Goal: Book appointment/travel/reservation

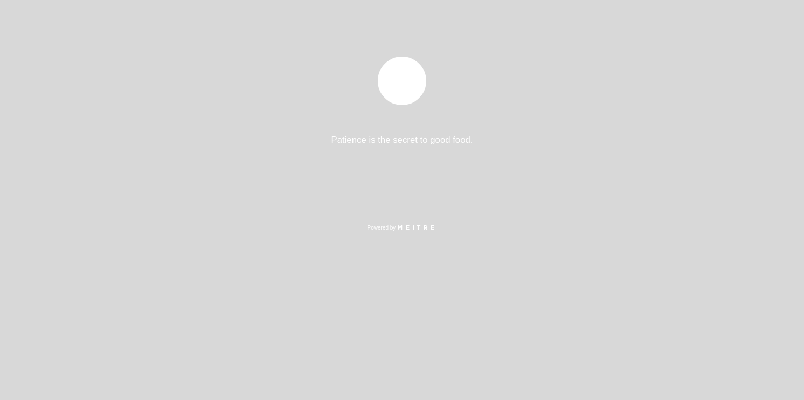
select select "es"
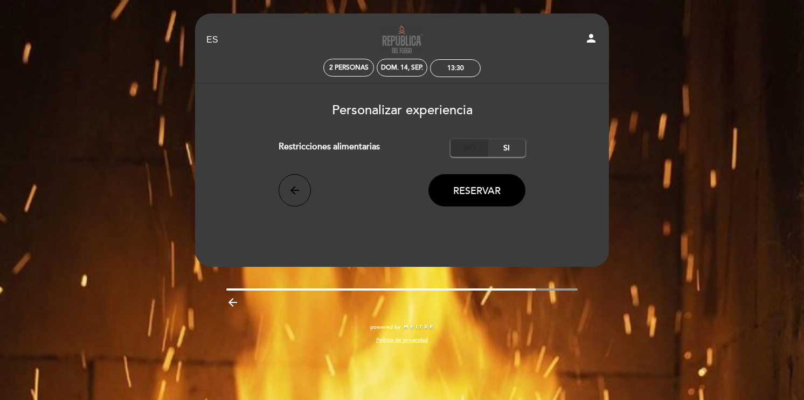
click at [472, 145] on label "No" at bounding box center [469, 148] width 38 height 18
click at [496, 197] on span "Reservar" at bounding box center [476, 191] width 47 height 12
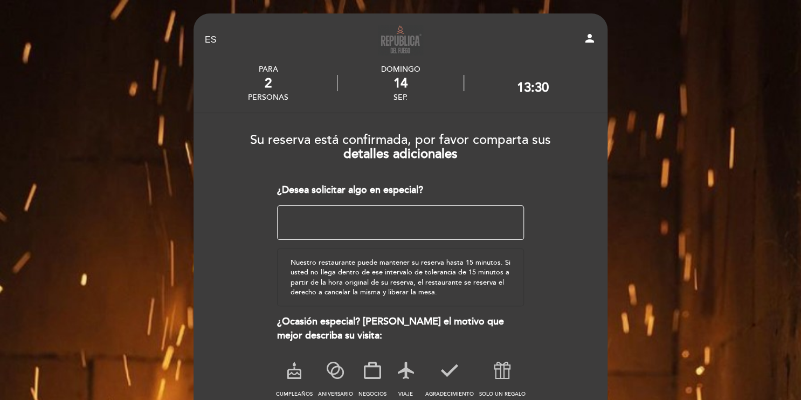
scroll to position [54, 0]
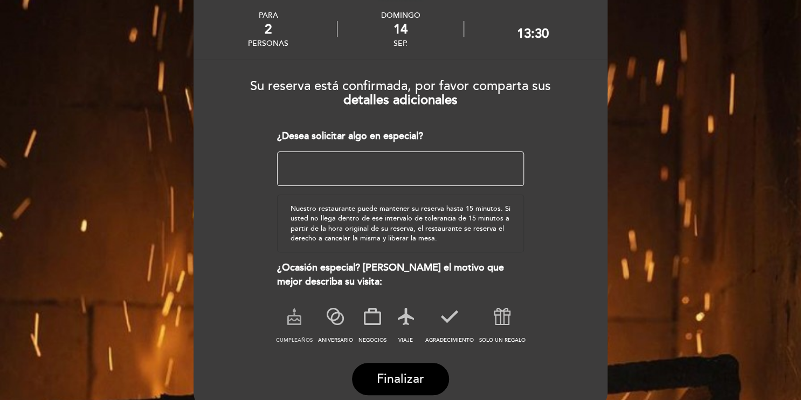
click at [297, 313] on icon at bounding box center [294, 316] width 28 height 28
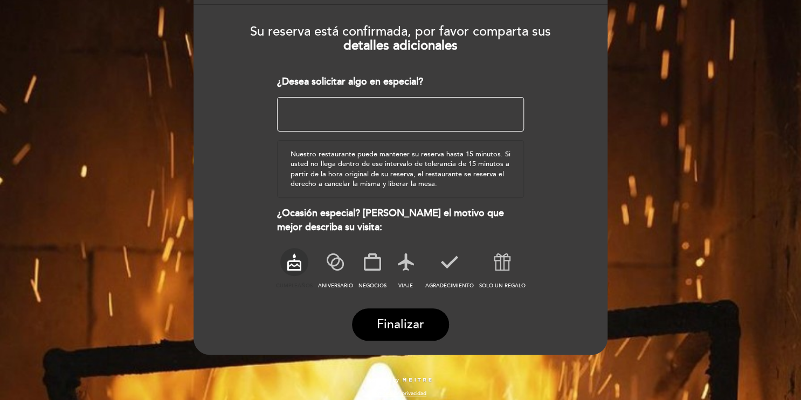
scroll to position [115, 0]
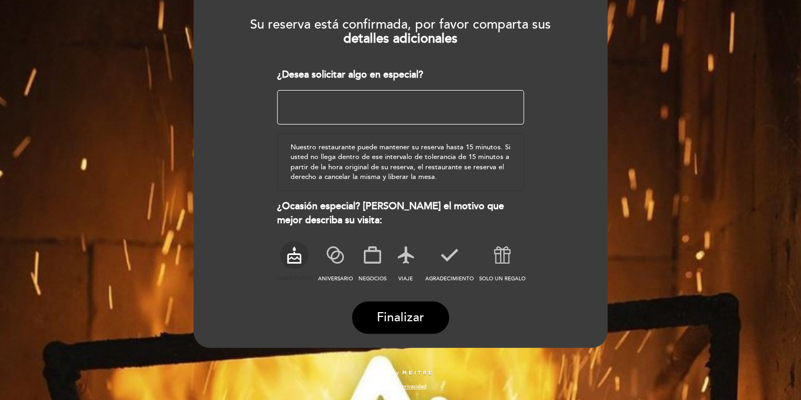
click at [421, 96] on textarea at bounding box center [400, 107] width 247 height 34
type textarea "Vamos a celebrar el cumpleaños de mi novia"
click at [410, 308] on button "Finalizar" at bounding box center [400, 317] width 97 height 32
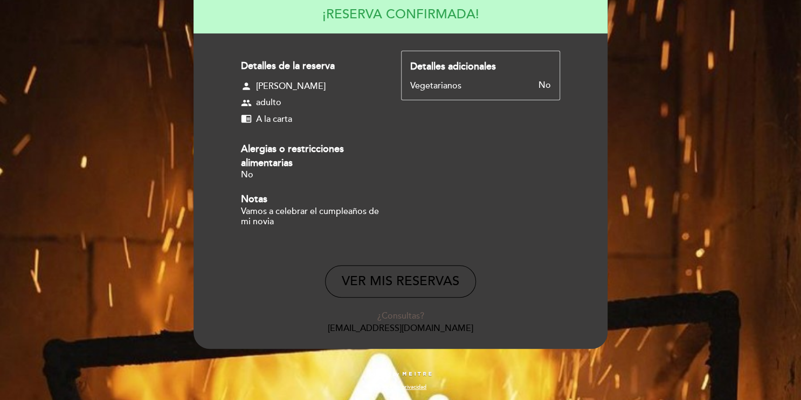
scroll to position [119, 0]
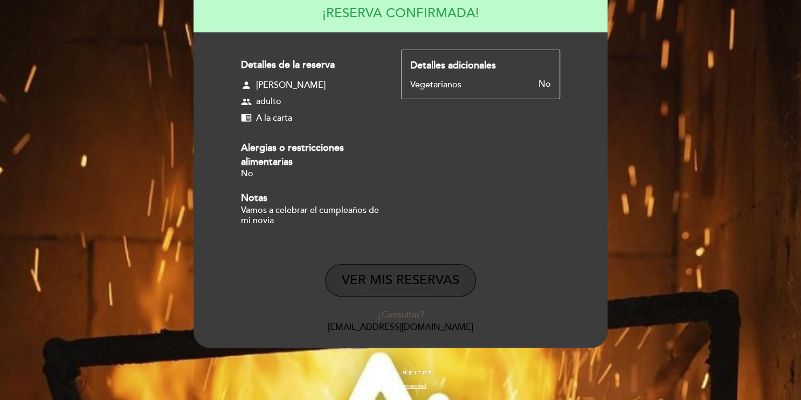
click at [412, 273] on button "VER MIS RESERVAS" at bounding box center [400, 280] width 151 height 32
select select "es"
